Goal: Transaction & Acquisition: Purchase product/service

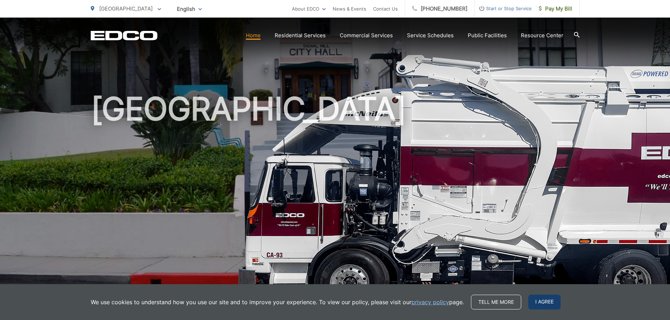
click at [547, 304] on span "I agree" at bounding box center [544, 302] width 32 height 15
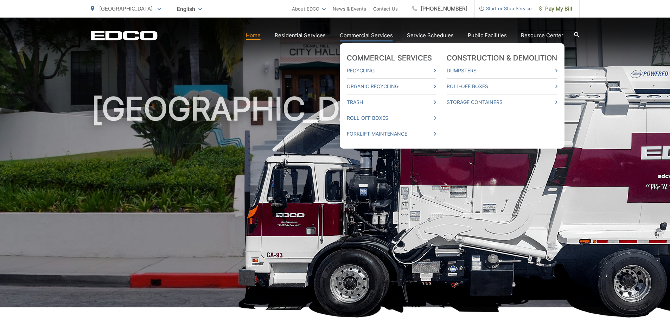
click at [376, 33] on link "Commercial Services" at bounding box center [366, 35] width 53 height 8
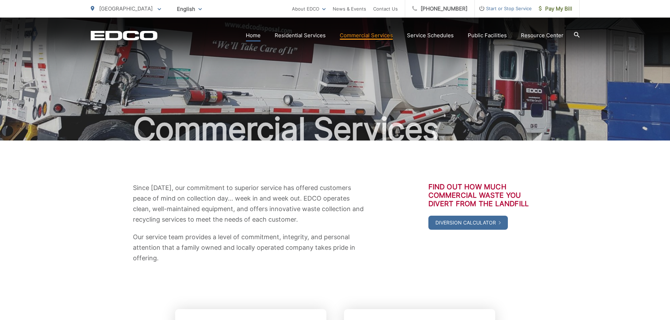
click at [254, 32] on link "Home" at bounding box center [253, 35] width 15 height 8
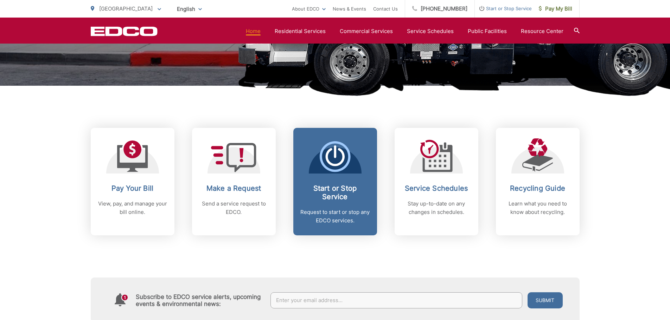
scroll to position [246, 0]
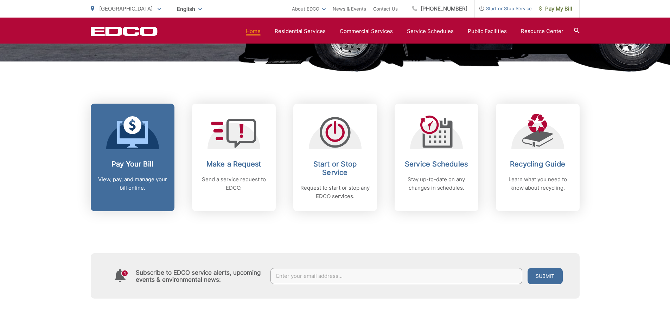
click at [116, 169] on div "Pay Your Bill View, pay, and manage your bill online." at bounding box center [133, 176] width 70 height 32
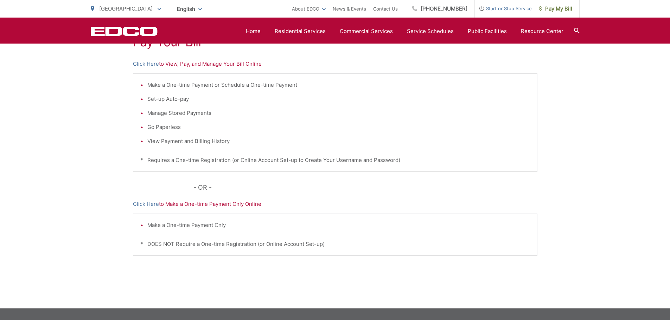
scroll to position [105, 0]
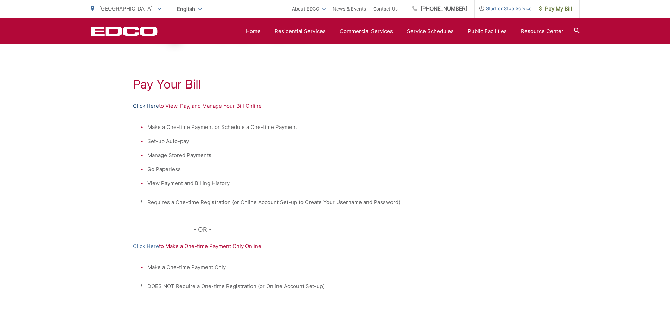
click at [153, 108] on link "Click Here" at bounding box center [146, 106] width 26 height 8
